Goal: Transaction & Acquisition: Purchase product/service

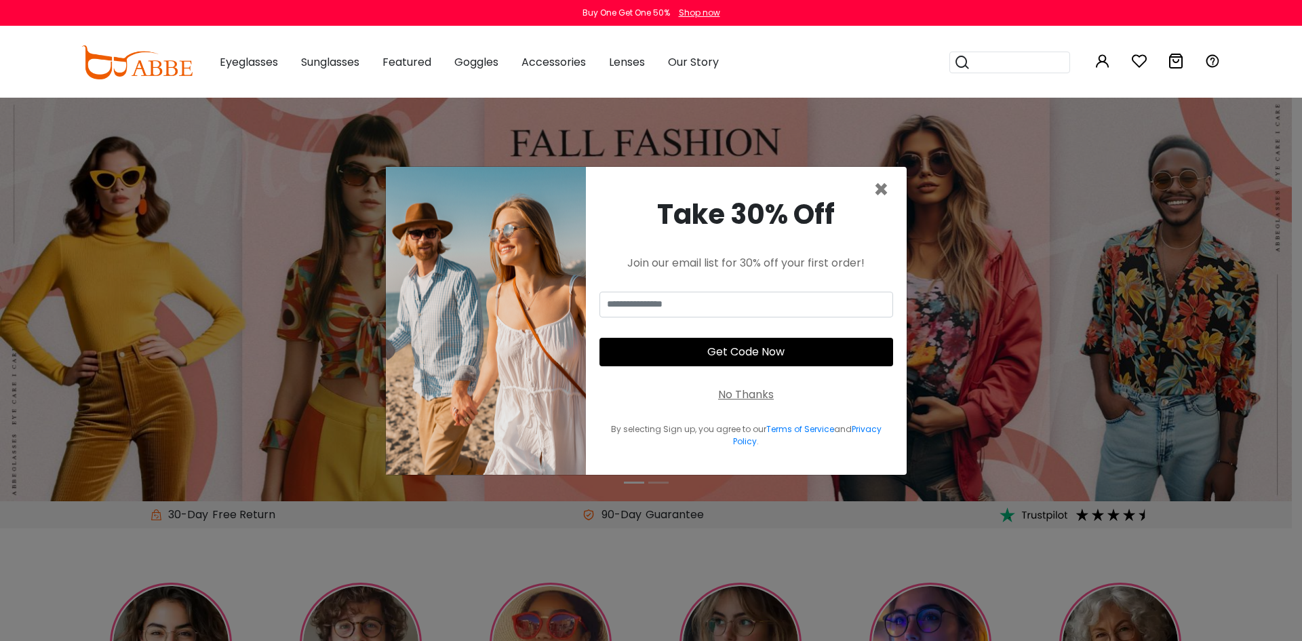
click at [1106, 63] on icon at bounding box center [1103, 61] width 16 height 16
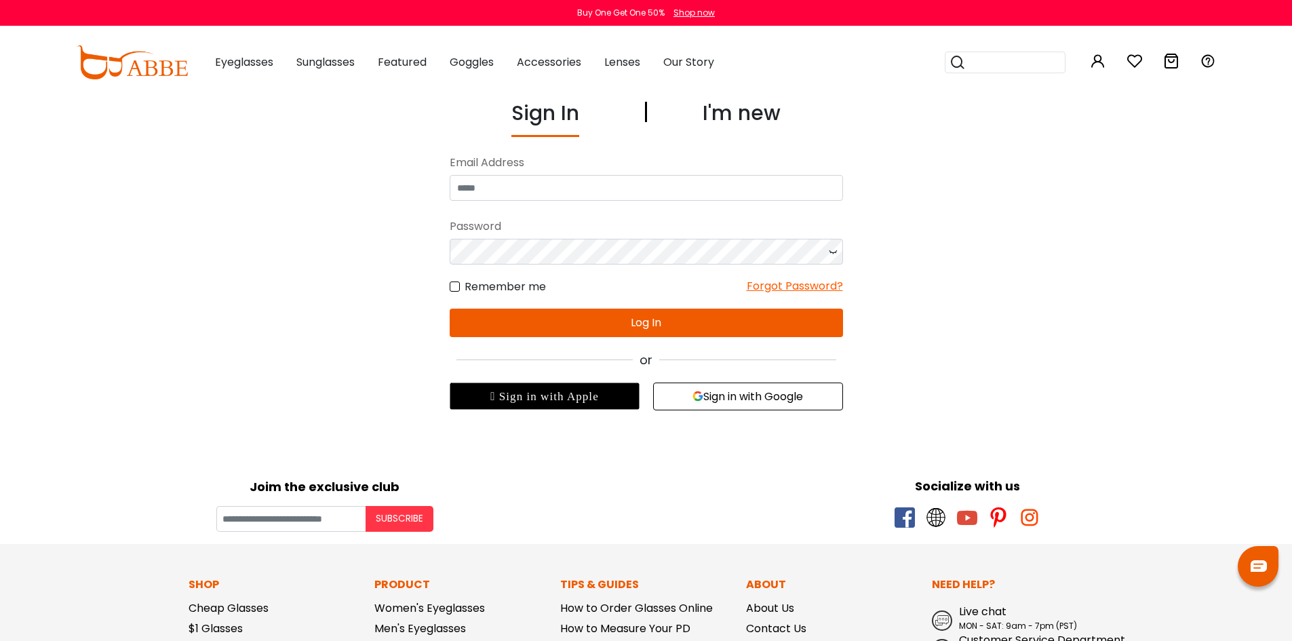
click at [762, 399] on button "Sign in with Google" at bounding box center [748, 397] width 190 height 28
click at [733, 400] on button "Sign in with Google" at bounding box center [748, 397] width 190 height 28
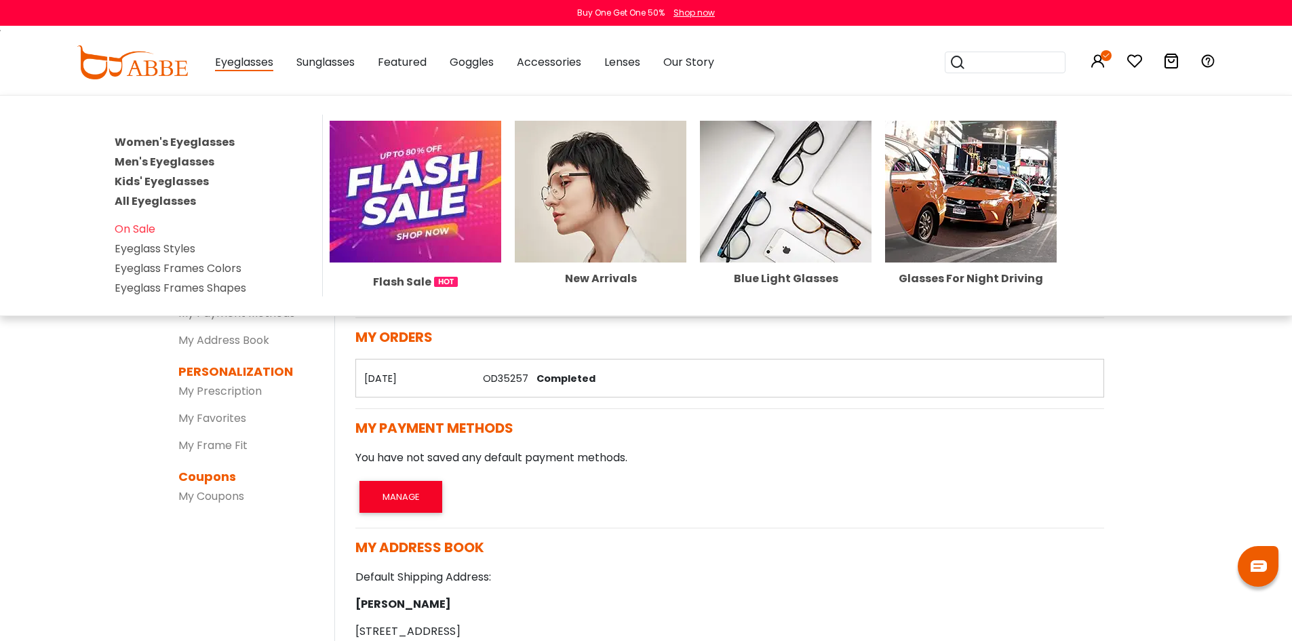
click at [252, 59] on span "Eyeglasses" at bounding box center [244, 62] width 58 height 17
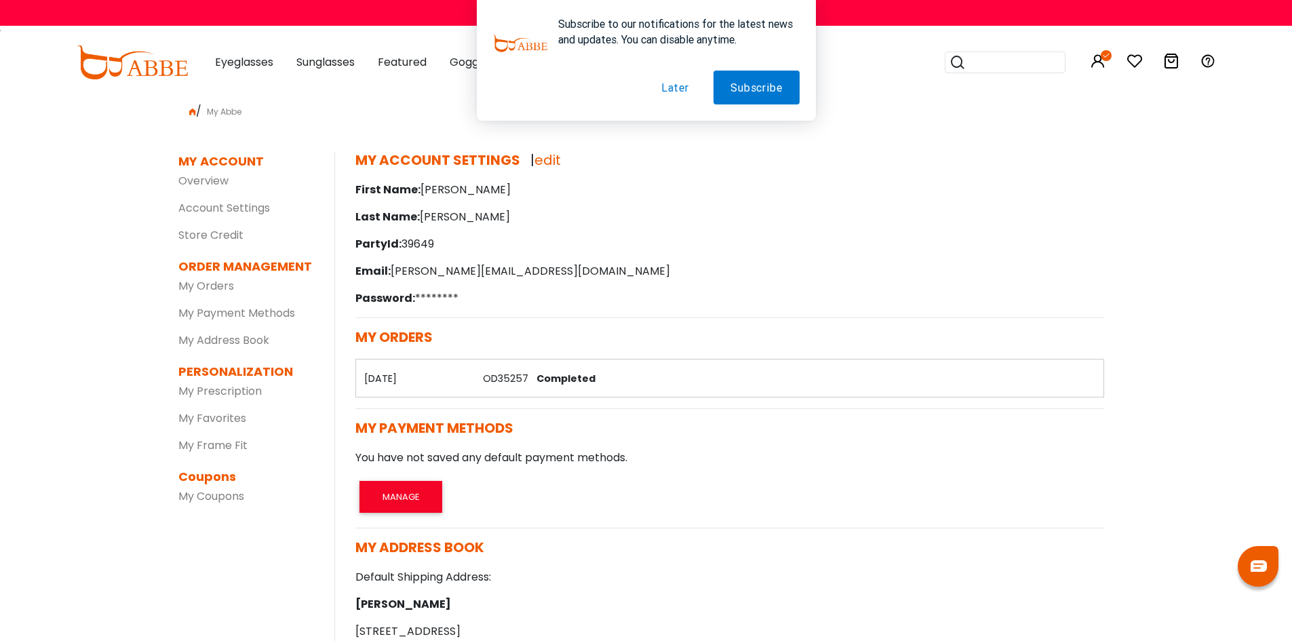
click at [680, 89] on button "Later" at bounding box center [675, 88] width 62 height 34
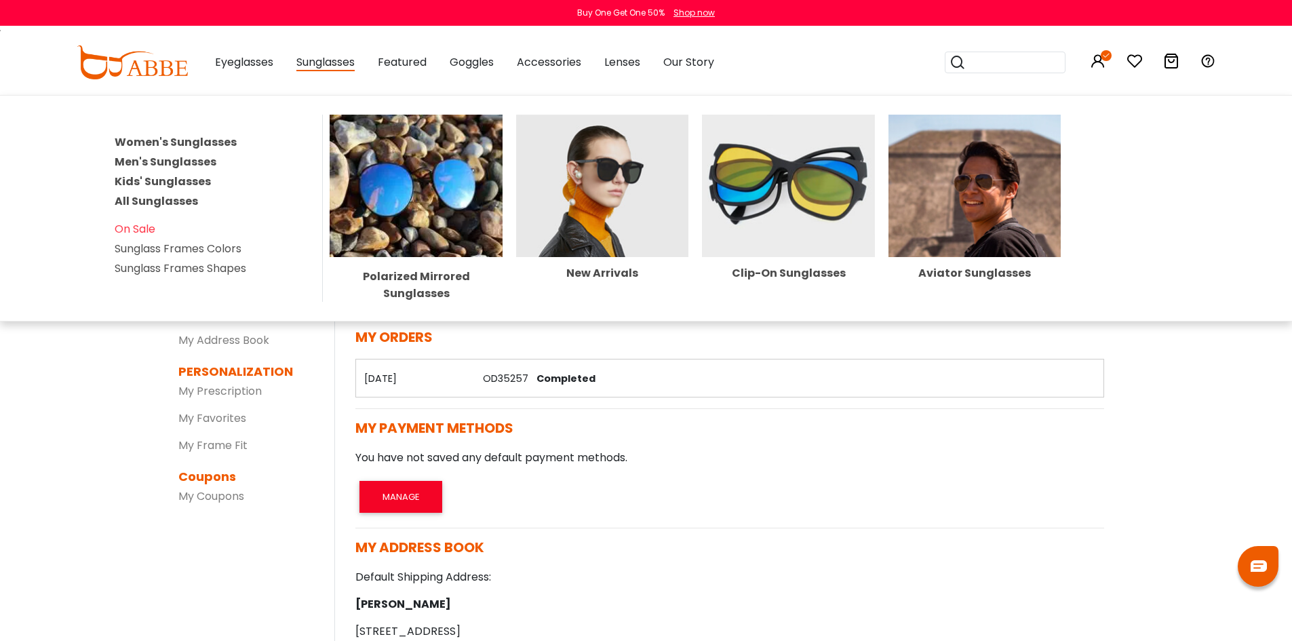
click at [317, 63] on span "Sunglasses" at bounding box center [325, 62] width 58 height 17
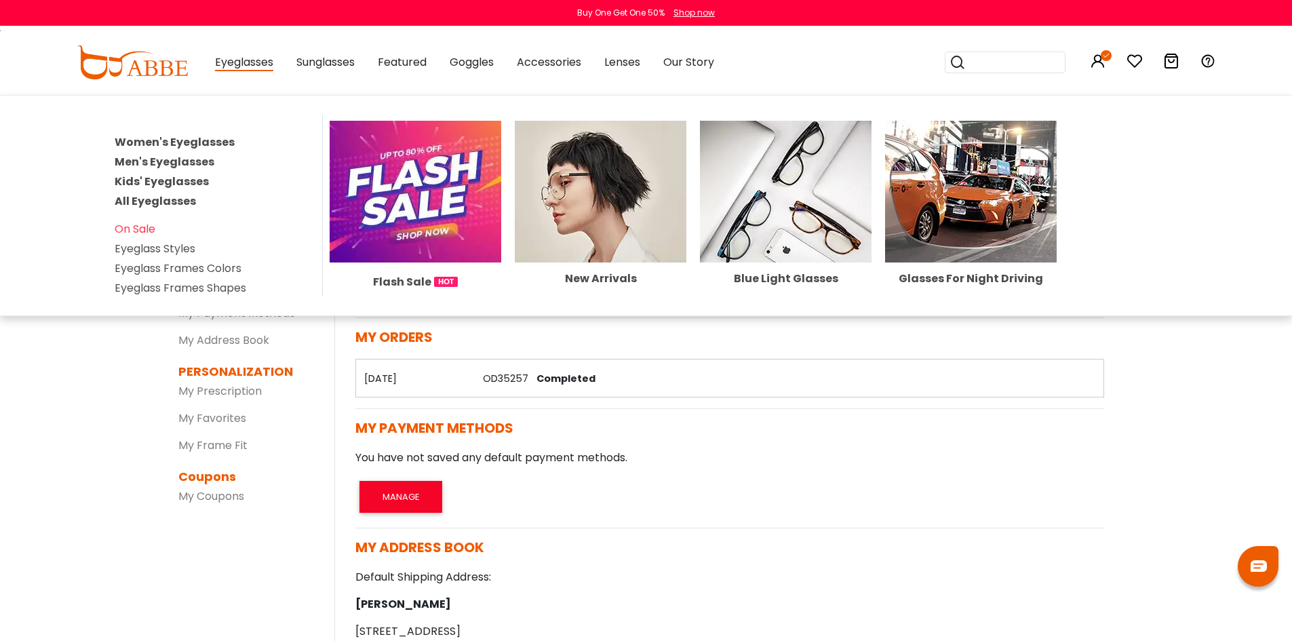
click at [254, 62] on span "Eyeglasses" at bounding box center [244, 62] width 58 height 17
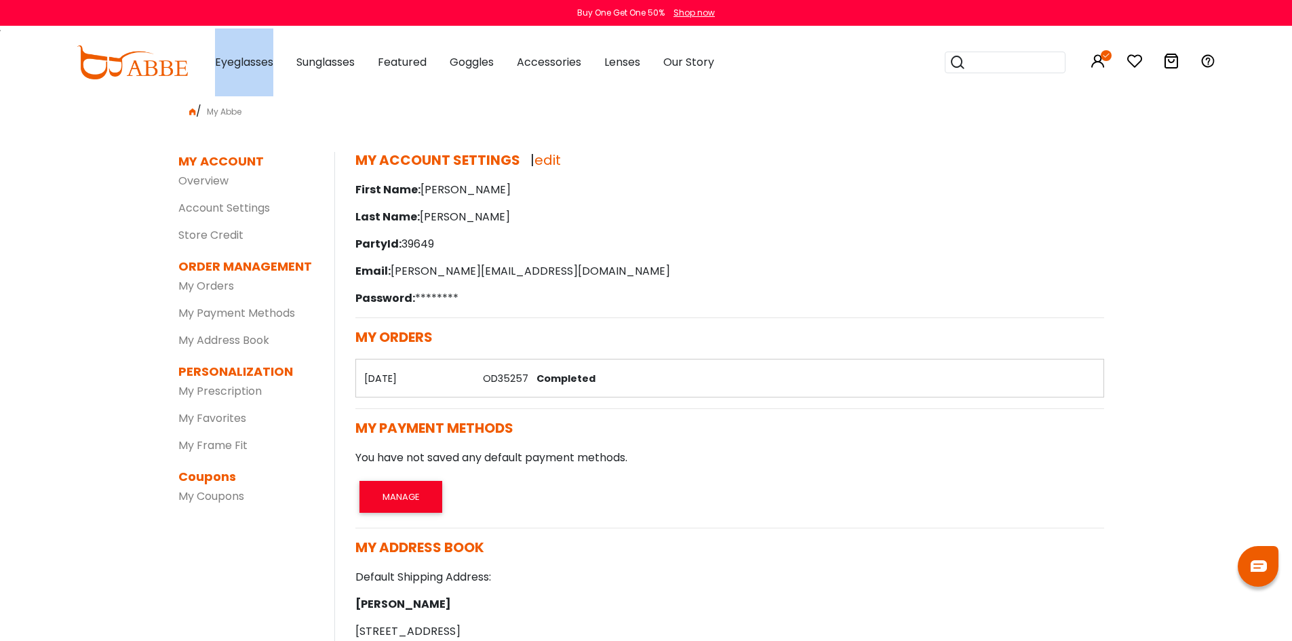
click at [254, 62] on span "Eyeglasses" at bounding box center [244, 62] width 58 height 16
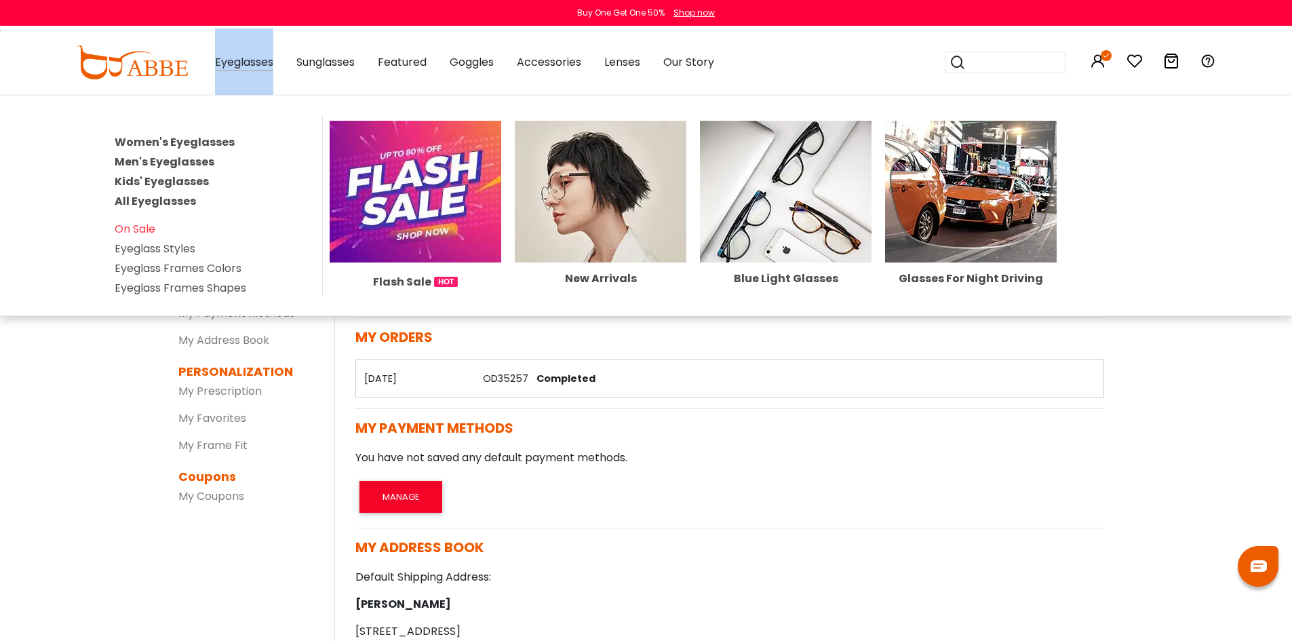
click at [185, 147] on link "Women's Eyeglasses" at bounding box center [175, 142] width 120 height 16
